Goal: Find specific page/section: Find specific page/section

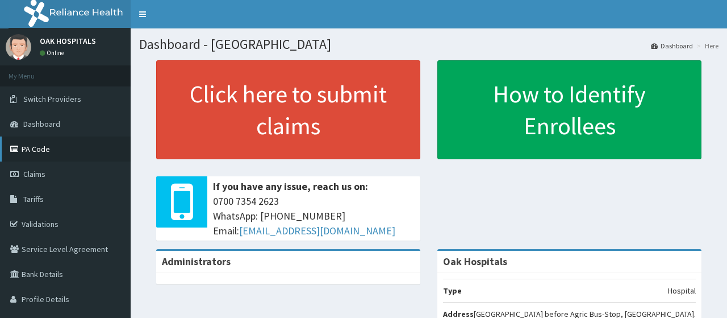
click at [30, 144] on link "PA Code" at bounding box center [65, 148] width 131 height 25
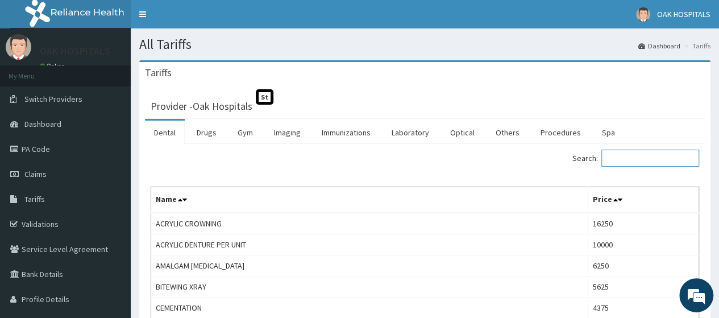
click at [625, 156] on input "Search:" at bounding box center [650, 157] width 98 height 17
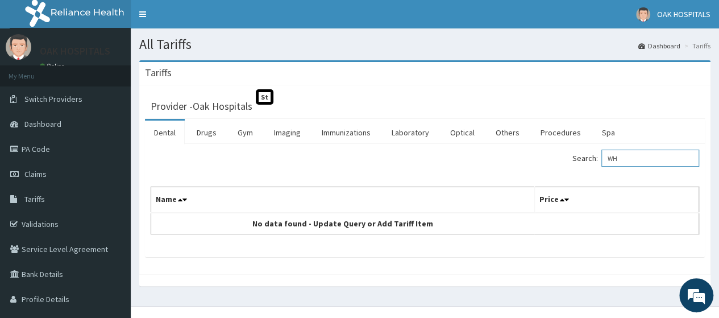
type input "W"
type input "M"
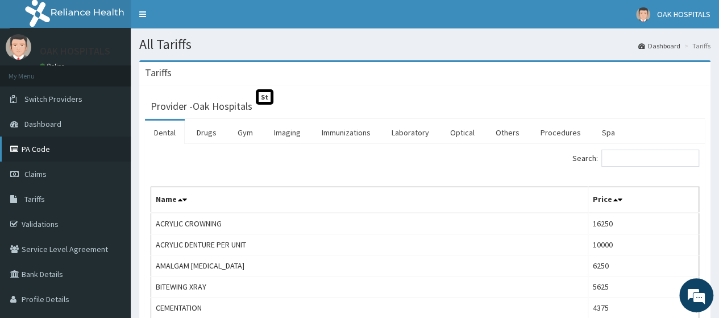
click at [27, 149] on link "PA Code" at bounding box center [65, 148] width 131 height 25
